Goal: Transaction & Acquisition: Purchase product/service

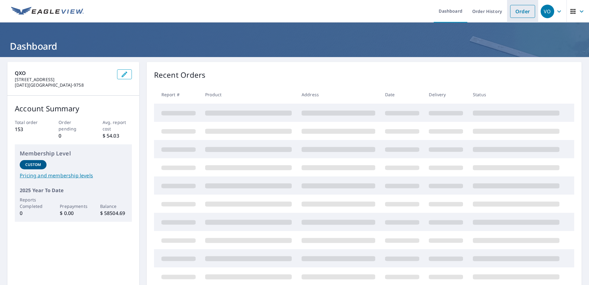
click at [520, 13] on link "Order" at bounding box center [522, 11] width 25 height 13
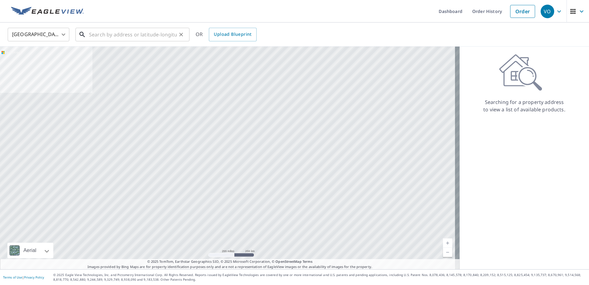
click at [155, 37] on input "text" at bounding box center [133, 34] width 88 height 17
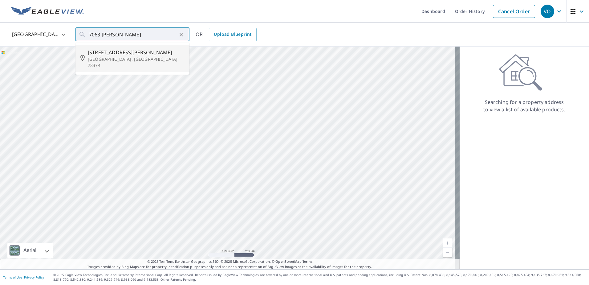
type input "[STREET_ADDRESS][PERSON_NAME][PERSON_NAME]"
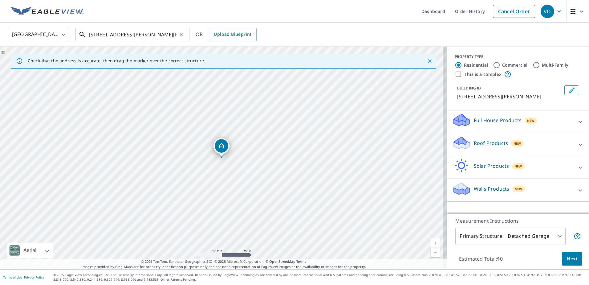
click at [155, 37] on input "[STREET_ADDRESS][PERSON_NAME][PERSON_NAME]" at bounding box center [133, 34] width 88 height 17
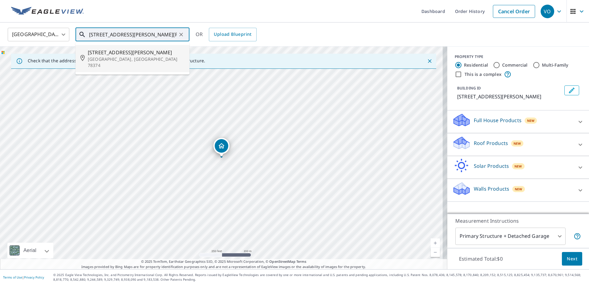
click at [139, 55] on span "[STREET_ADDRESS][PERSON_NAME]" at bounding box center [136, 52] width 97 height 7
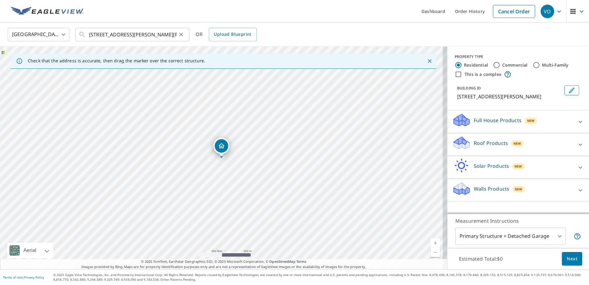
click at [179, 34] on icon "Clear" at bounding box center [181, 34] width 6 height 6
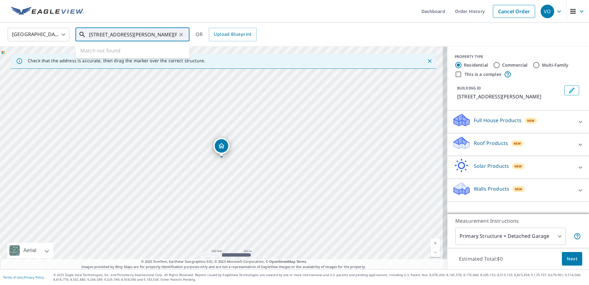
type input "[STREET_ADDRESS][PERSON_NAME][PERSON_NAME]"
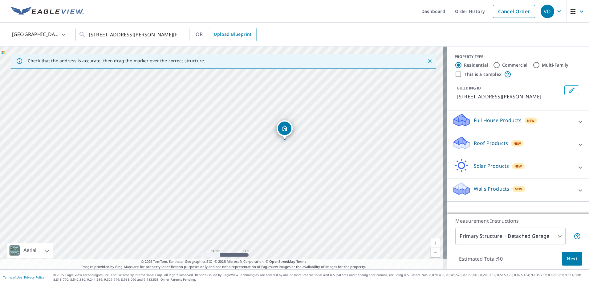
drag, startPoint x: 201, startPoint y: 135, endPoint x: 333, endPoint y: 253, distance: 177.5
click at [333, 253] on div "[STREET_ADDRESS][PERSON_NAME][PERSON_NAME]" at bounding box center [224, 158] width 448 height 223
drag, startPoint x: 285, startPoint y: 129, endPoint x: 276, endPoint y: 138, distance: 12.9
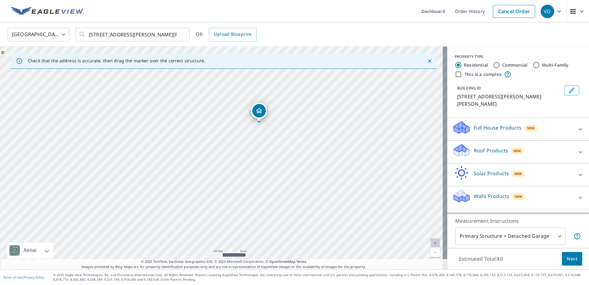
drag, startPoint x: 200, startPoint y: 182, endPoint x: 218, endPoint y: 169, distance: 21.8
click at [218, 169] on div "[STREET_ADDRESS][PERSON_NAME][PERSON_NAME]" at bounding box center [224, 158] width 448 height 223
click at [475, 147] on p "Roof Products" at bounding box center [491, 150] width 34 height 7
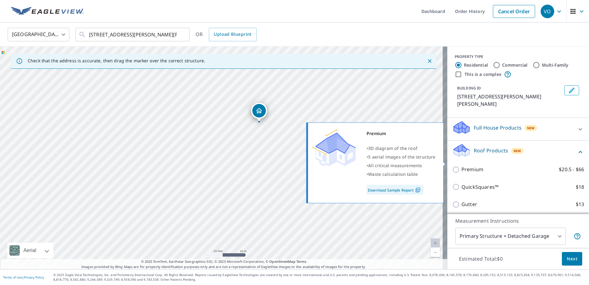
click at [453, 166] on input "Premium $20.5 - $66" at bounding box center [457, 169] width 9 height 7
checkbox input "true"
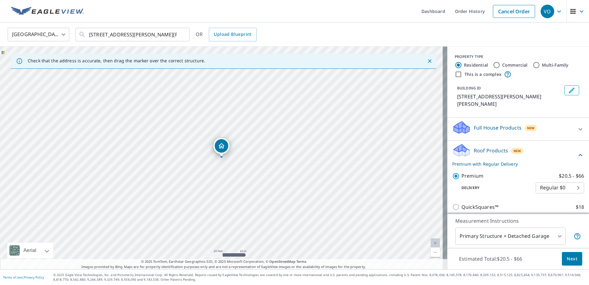
click at [551, 178] on body "[PERSON_NAME] Dashboard Order History Cancel Order VO [GEOGRAPHIC_DATA] [GEOGRA…" at bounding box center [294, 142] width 589 height 285
click at [548, 200] on li "3 Hour $30" at bounding box center [551, 202] width 48 height 11
type input "7"
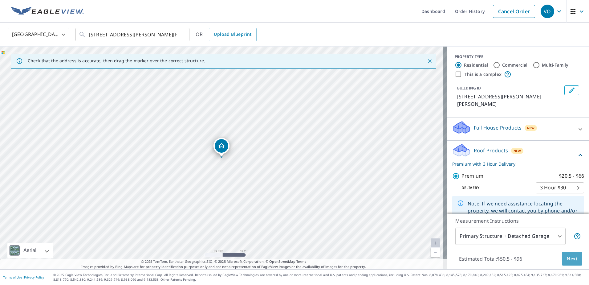
click at [571, 260] on span "Next" at bounding box center [572, 259] width 10 height 8
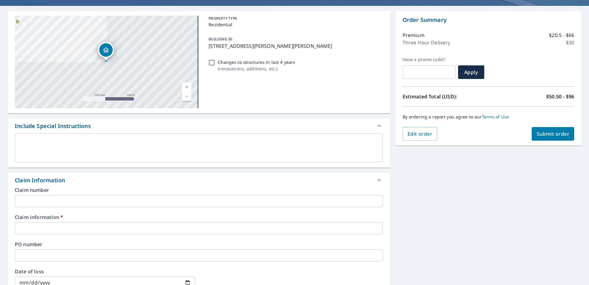
scroll to position [62, 0]
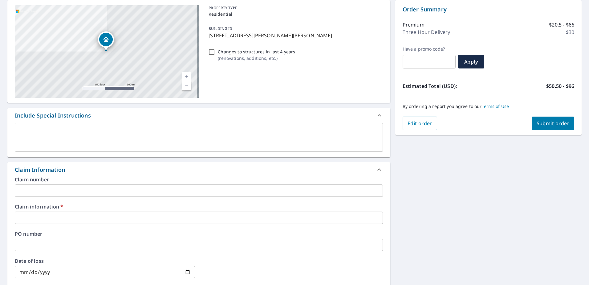
click at [30, 218] on input "text" at bounding box center [199, 217] width 368 height 12
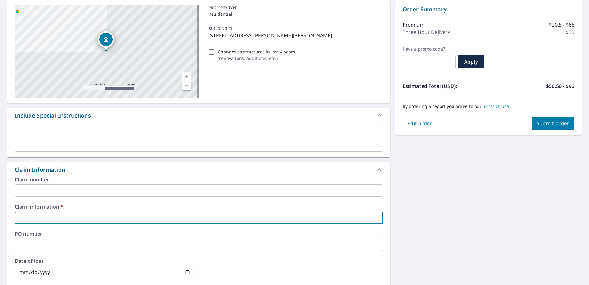
type input "BuffaloRoofing"
click at [543, 128] on button "Submit order" at bounding box center [553, 124] width 43 height 14
checkbox input "true"
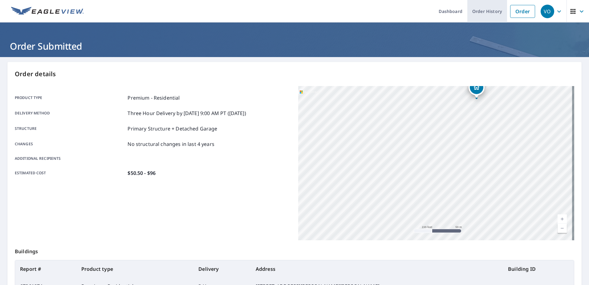
click at [484, 15] on link "Order History" at bounding box center [488, 11] width 40 height 23
